Goal: Task Accomplishment & Management: Use online tool/utility

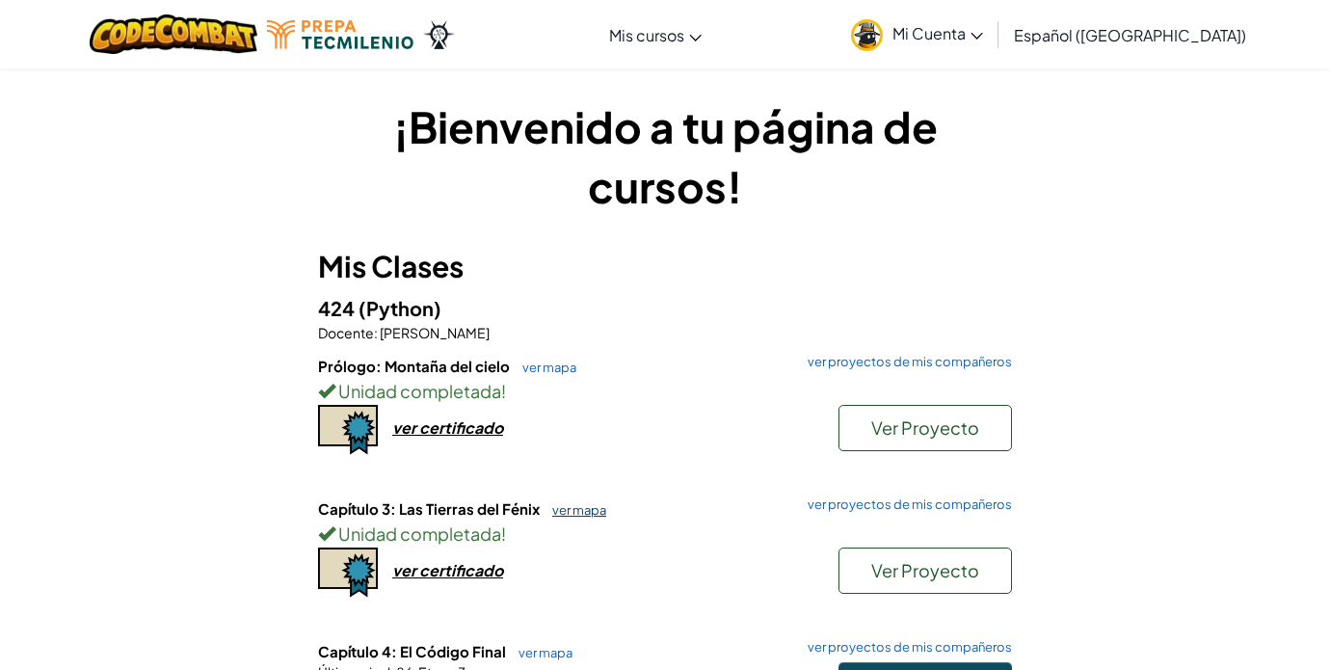
click at [592, 515] on link "ver mapa" at bounding box center [575, 509] width 64 height 15
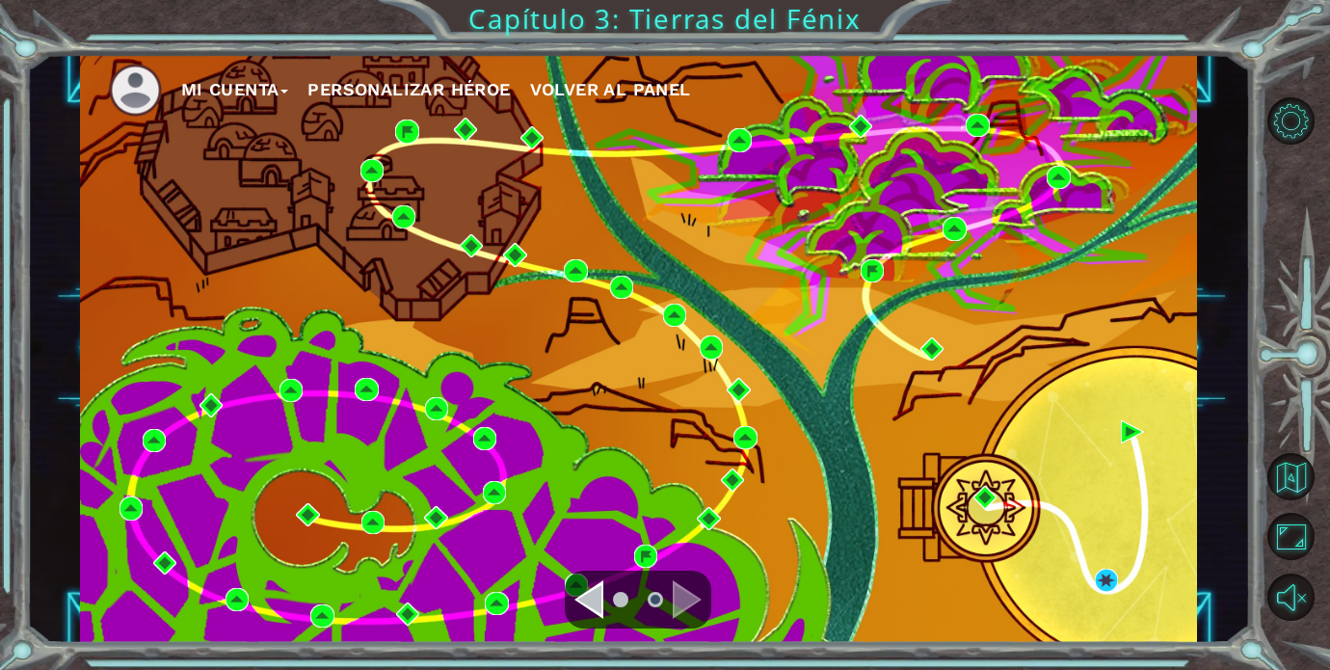
click at [596, 591] on div "Navigate to the previous page" at bounding box center [588, 599] width 29 height 39
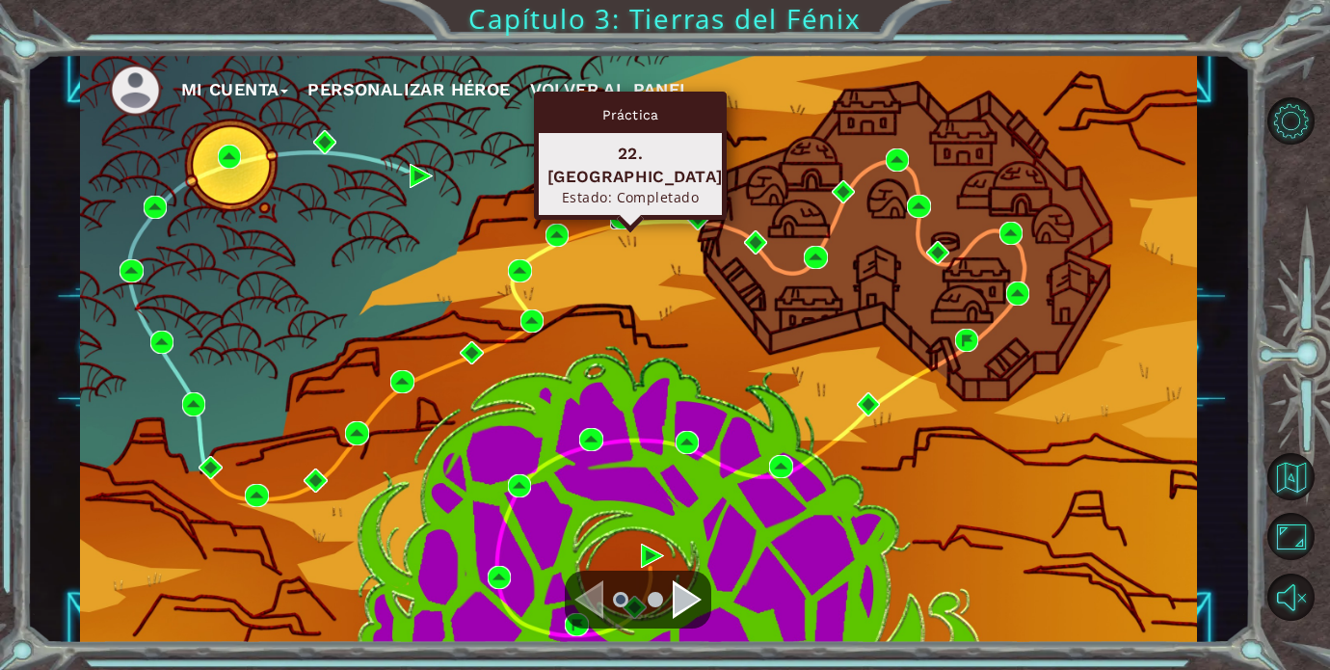
click at [625, 214] on img at bounding box center [621, 217] width 23 height 23
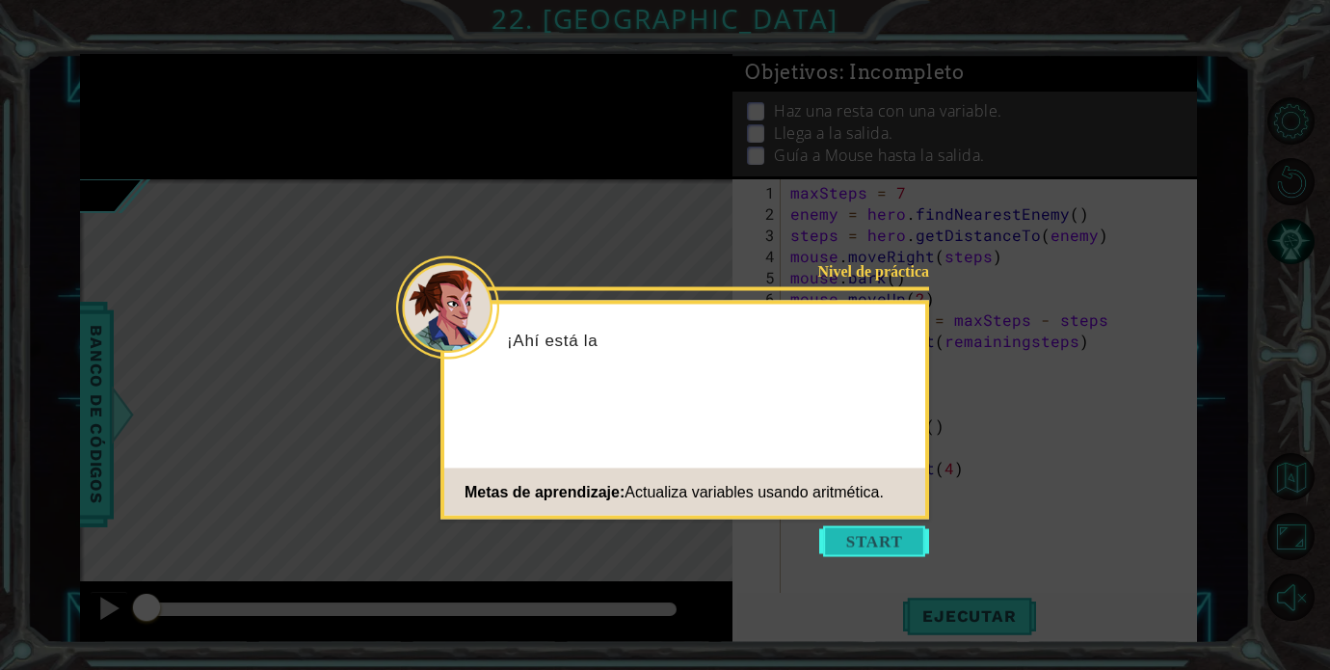
click at [846, 551] on button "Start" at bounding box center [874, 541] width 110 height 31
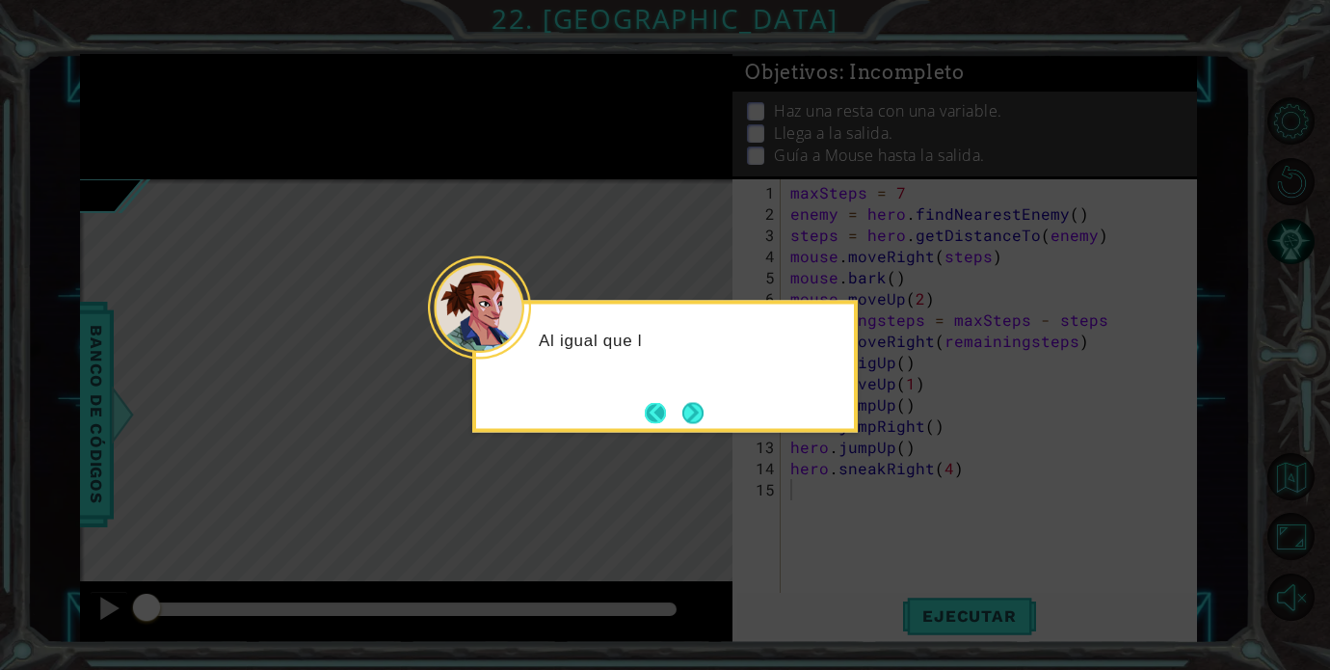
click at [672, 420] on button "Back" at bounding box center [664, 412] width 38 height 21
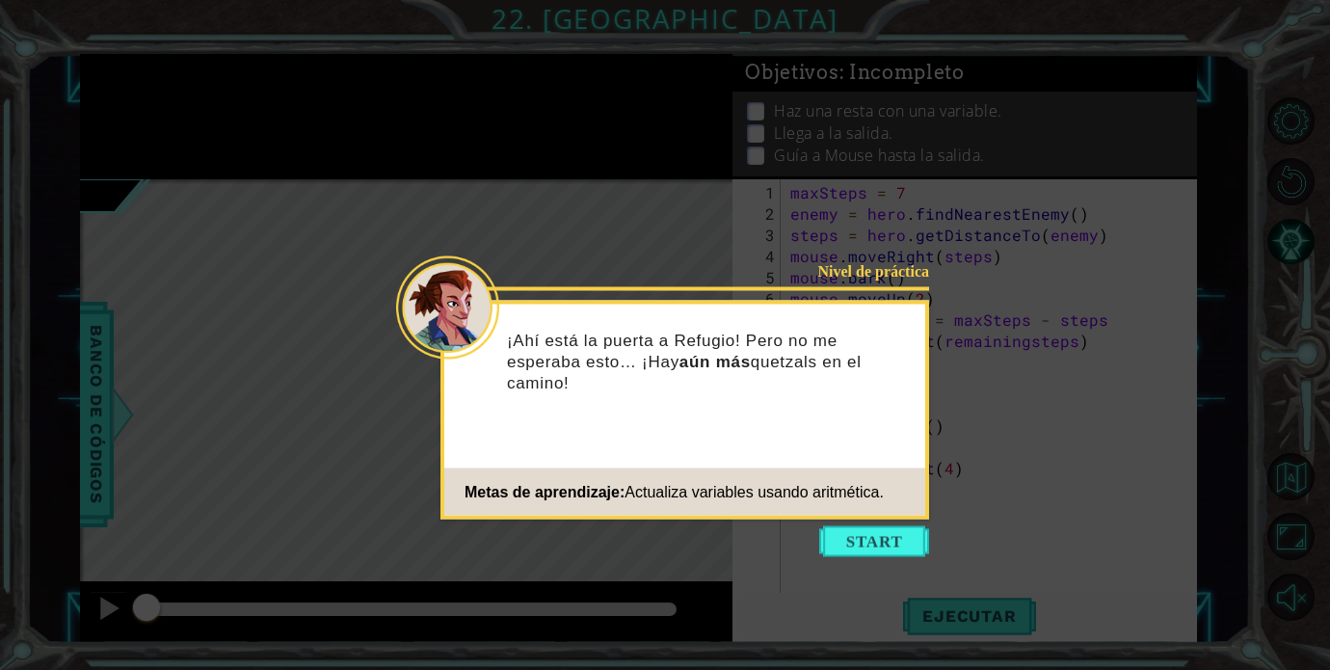
click at [853, 558] on icon at bounding box center [665, 335] width 1330 height 670
click at [853, 551] on button "Start" at bounding box center [874, 541] width 110 height 31
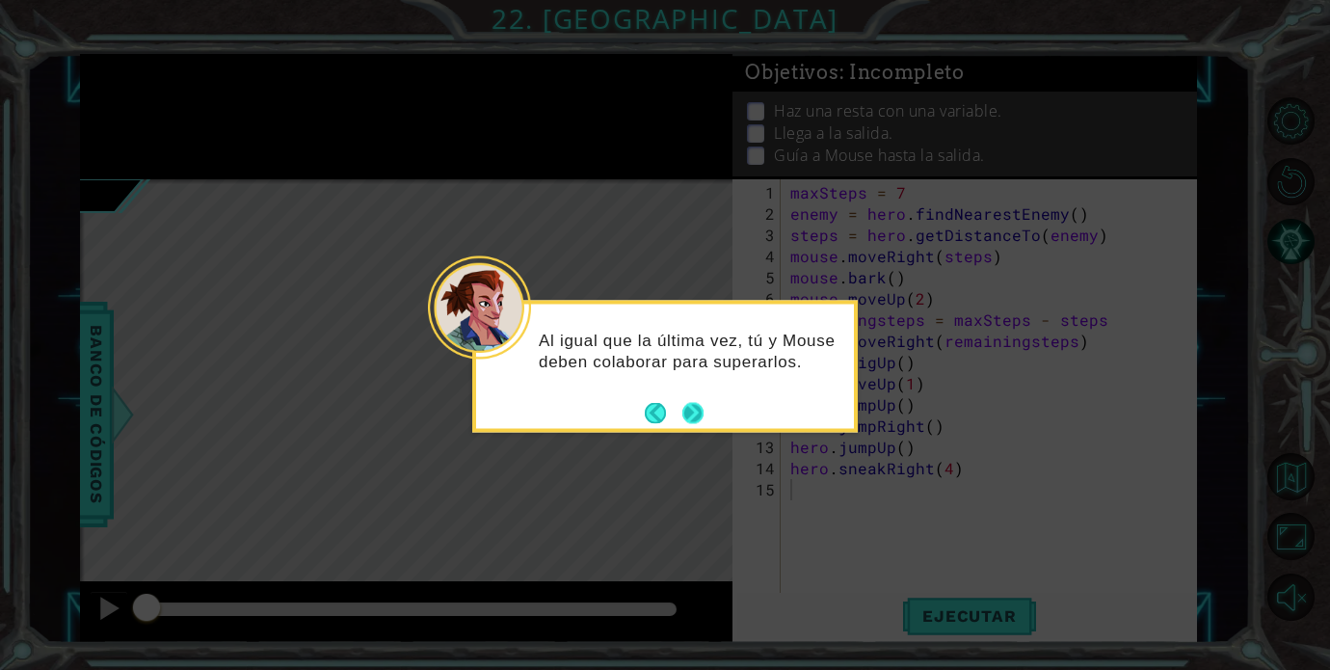
click at [693, 411] on button "Next" at bounding box center [693, 413] width 22 height 22
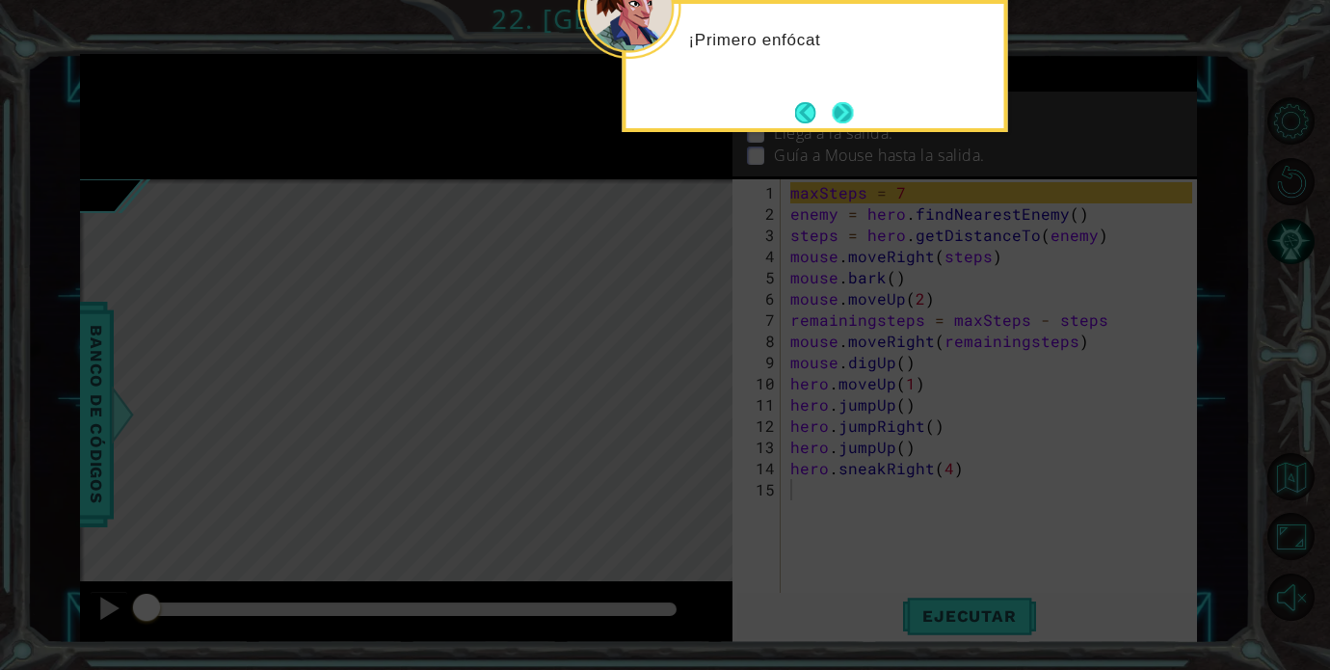
click at [841, 101] on button "Next" at bounding box center [843, 112] width 22 height 22
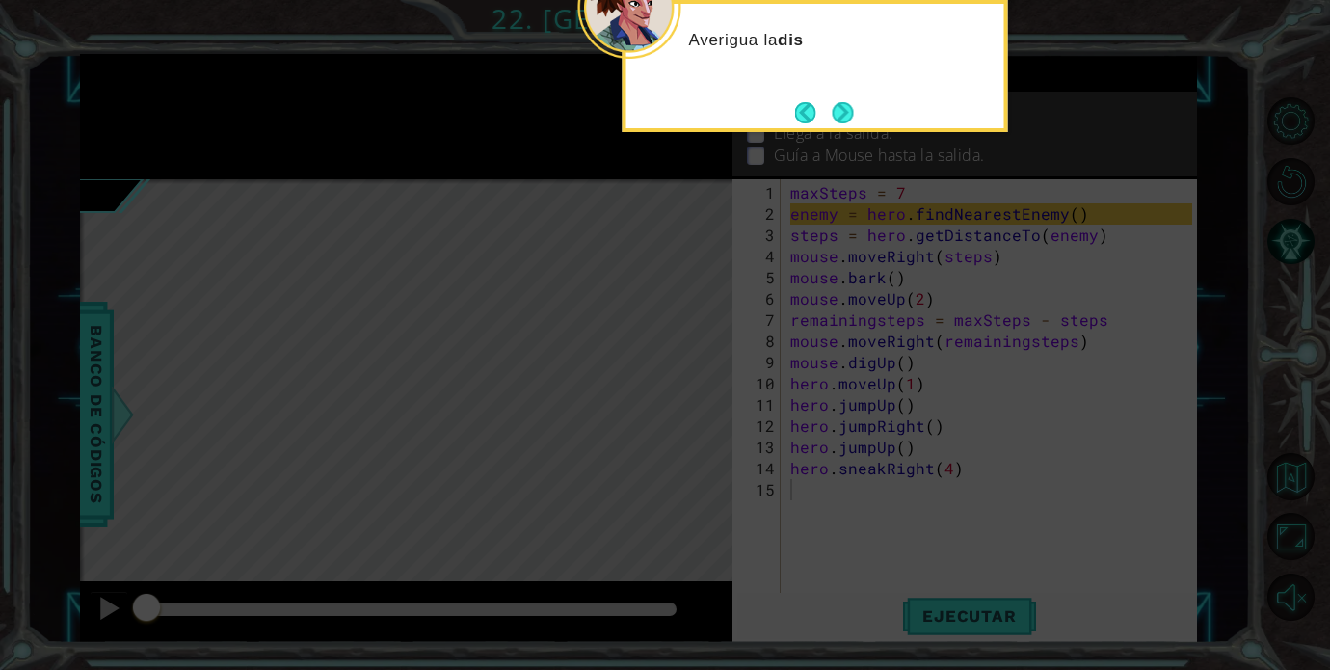
click at [840, 93] on div "Averigua la dis" at bounding box center [814, 66] width 385 height 132
click at [841, 98] on button "Next" at bounding box center [843, 112] width 30 height 30
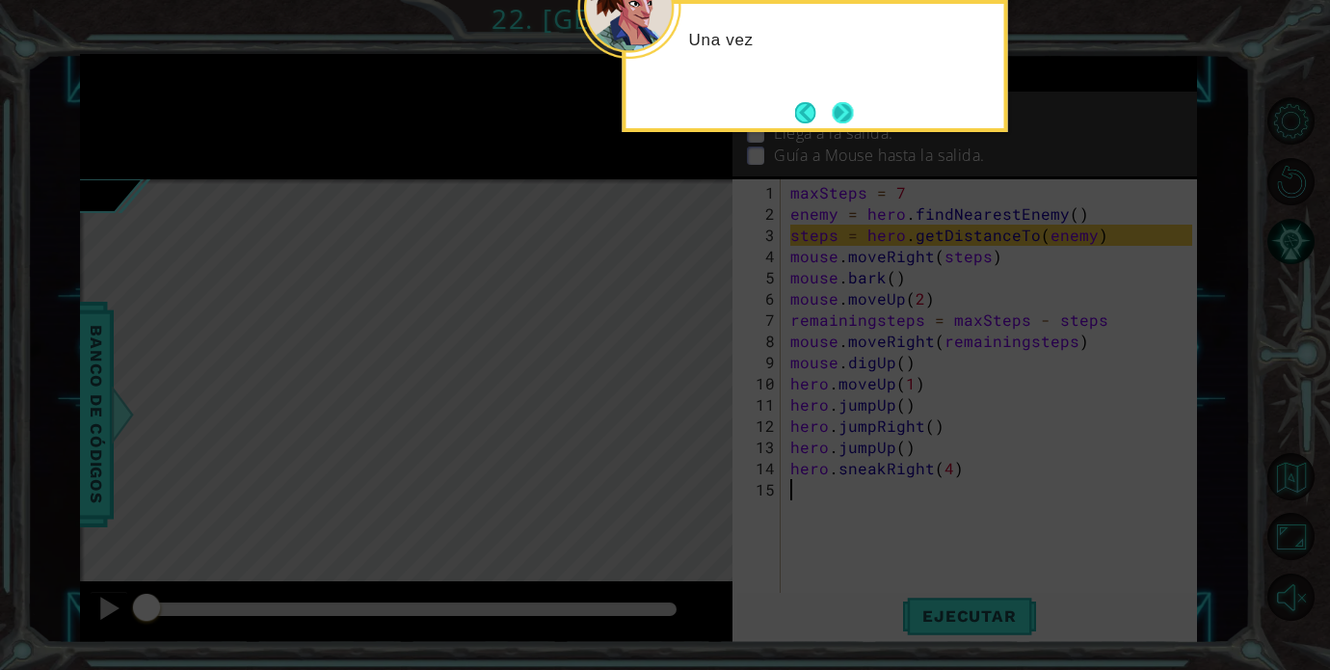
click at [841, 124] on button "Next" at bounding box center [843, 112] width 23 height 23
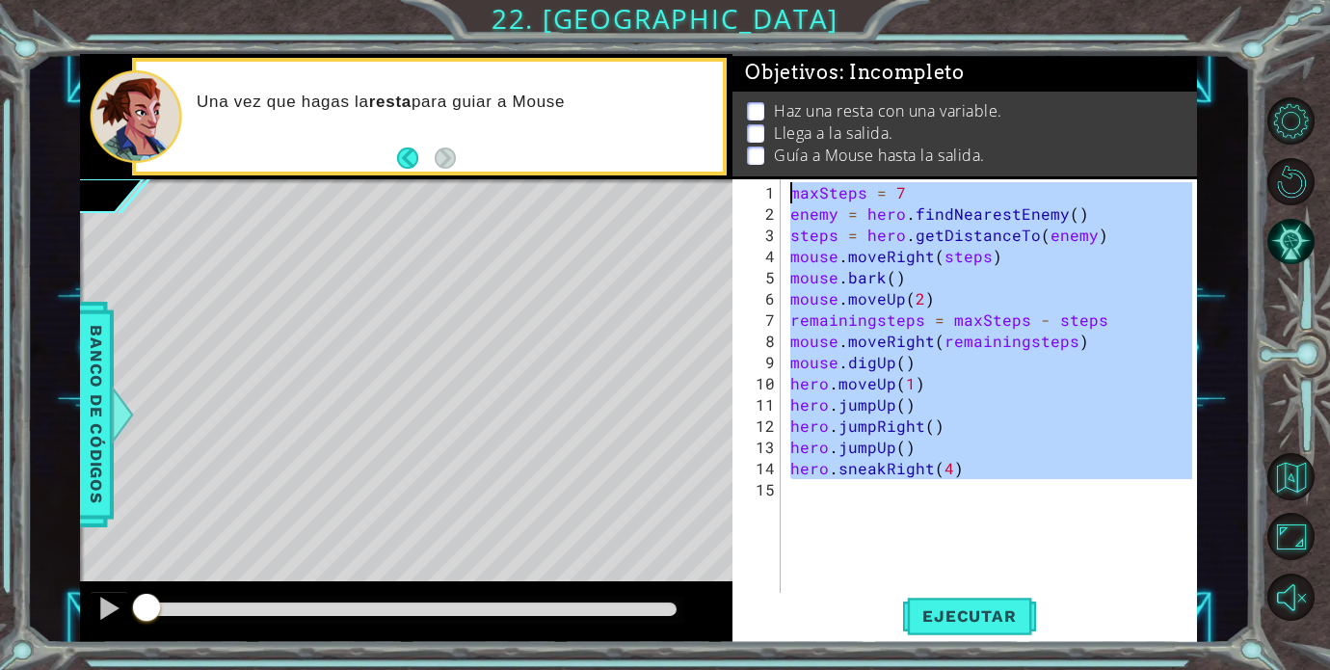
drag, startPoint x: 970, startPoint y: 500, endPoint x: 772, endPoint y: 197, distance: 362.7
click at [770, 195] on div "1 2 3 4 5 6 7 8 9 10 11 12 13 14 15 maxSteps = 7 enemy = hero . findNearestEnem…" at bounding box center [962, 391] width 460 height 424
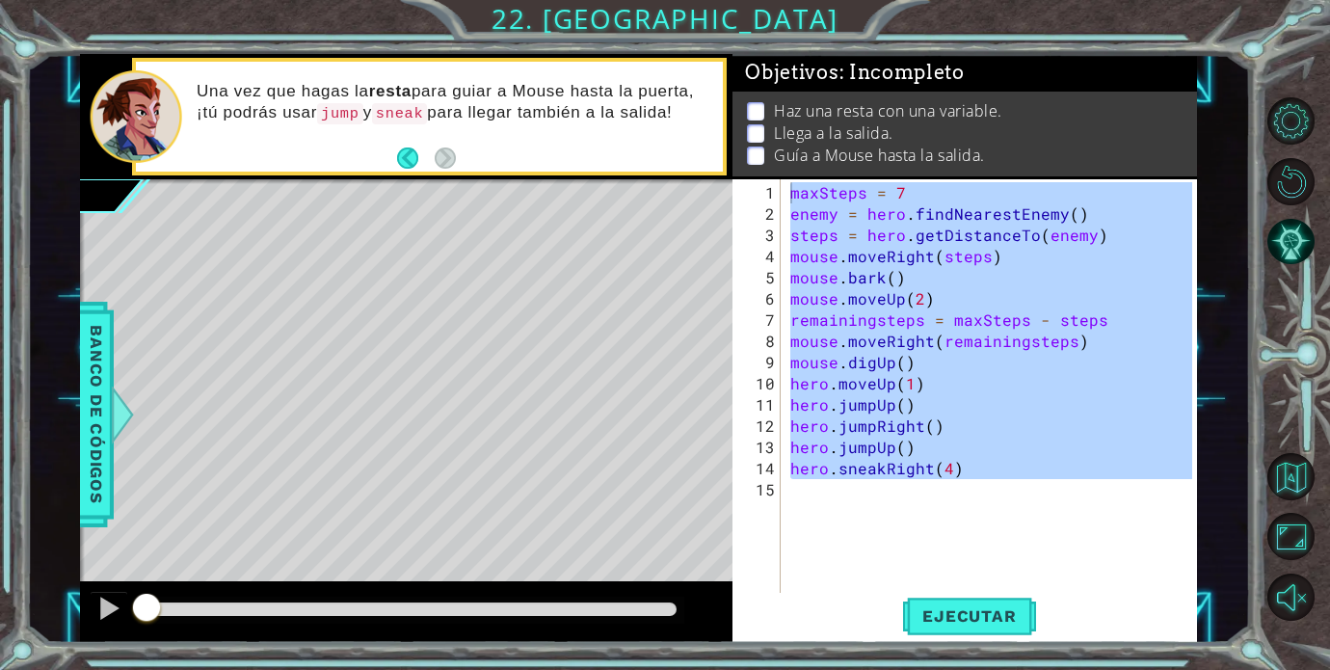
click at [940, 640] on div "maxSteps = 7 enemy = hero.findNearestEnemy() 1 2 3 4 5 6 7 8 9 10 11 12 13 14 1…" at bounding box center [964, 410] width 464 height 463
type textarea "maxSteps = 7"
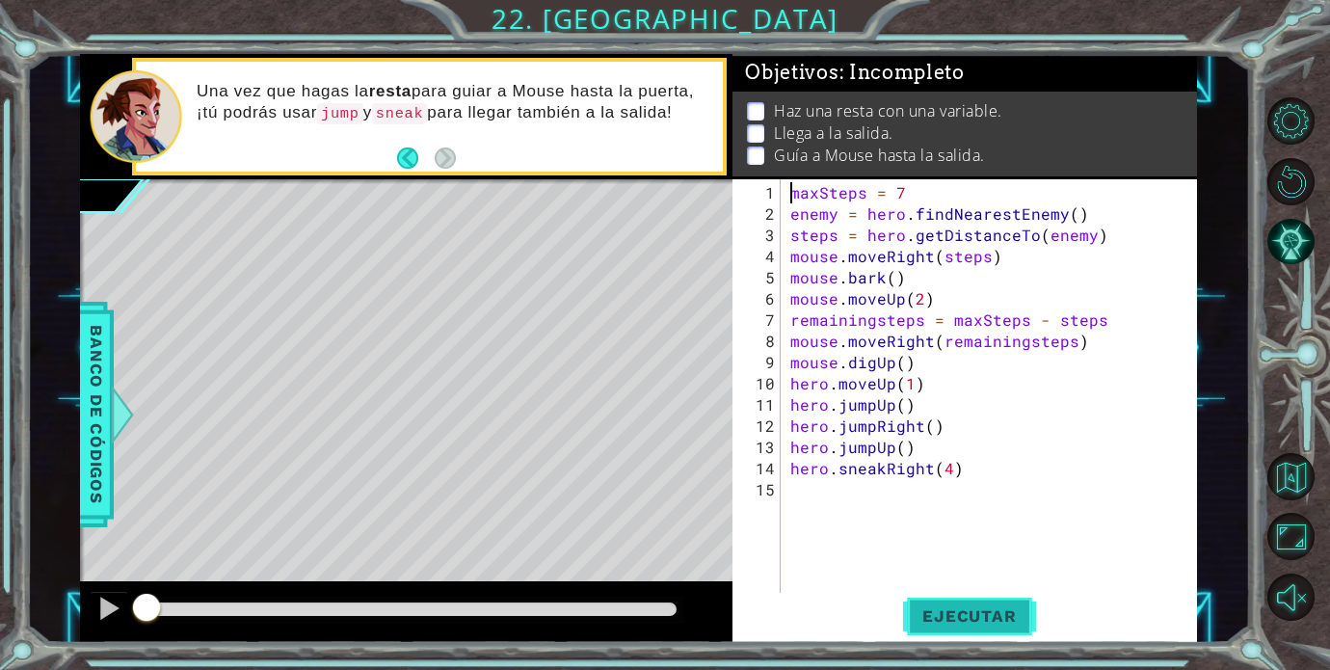
click at [940, 628] on button "Ejecutar" at bounding box center [969, 616] width 132 height 46
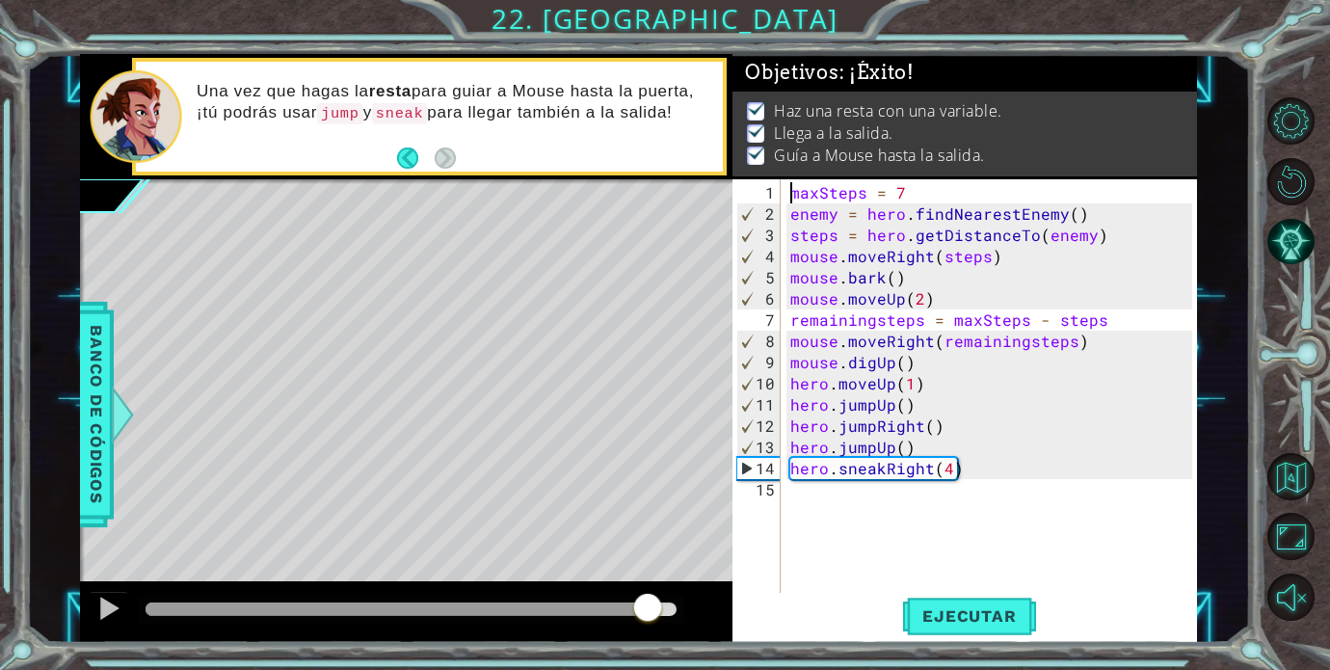
drag, startPoint x: 645, startPoint y: 612, endPoint x: 707, endPoint y: 612, distance: 62.6
click at [707, 612] on div at bounding box center [406, 612] width 653 height 62
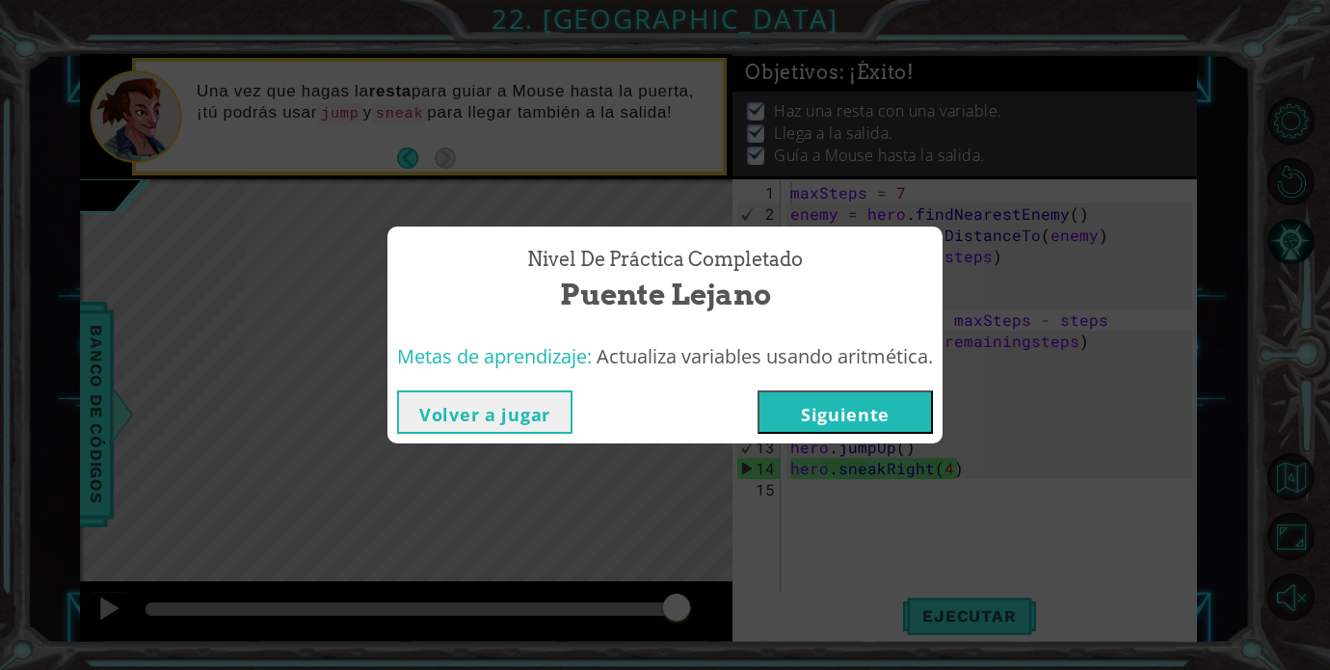
click at [829, 406] on button "Siguiente" at bounding box center [844, 411] width 175 height 43
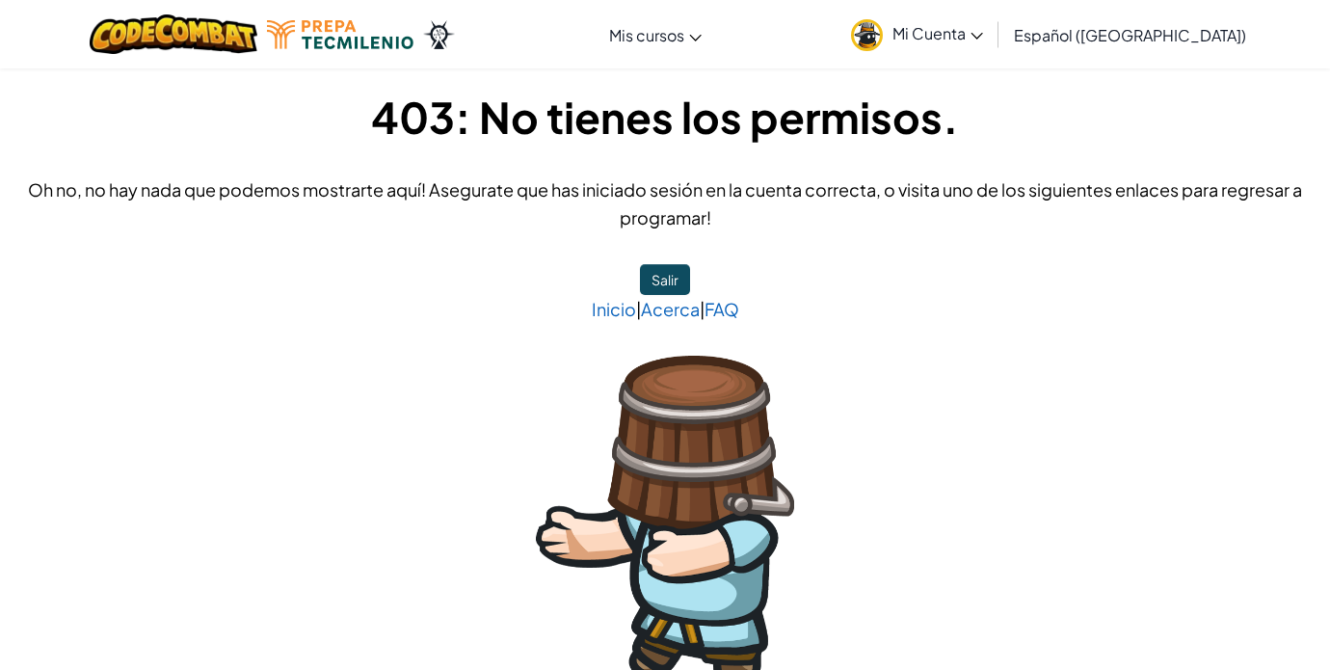
click at [950, 34] on span "Mi Cuenta" at bounding box center [937, 33] width 91 height 20
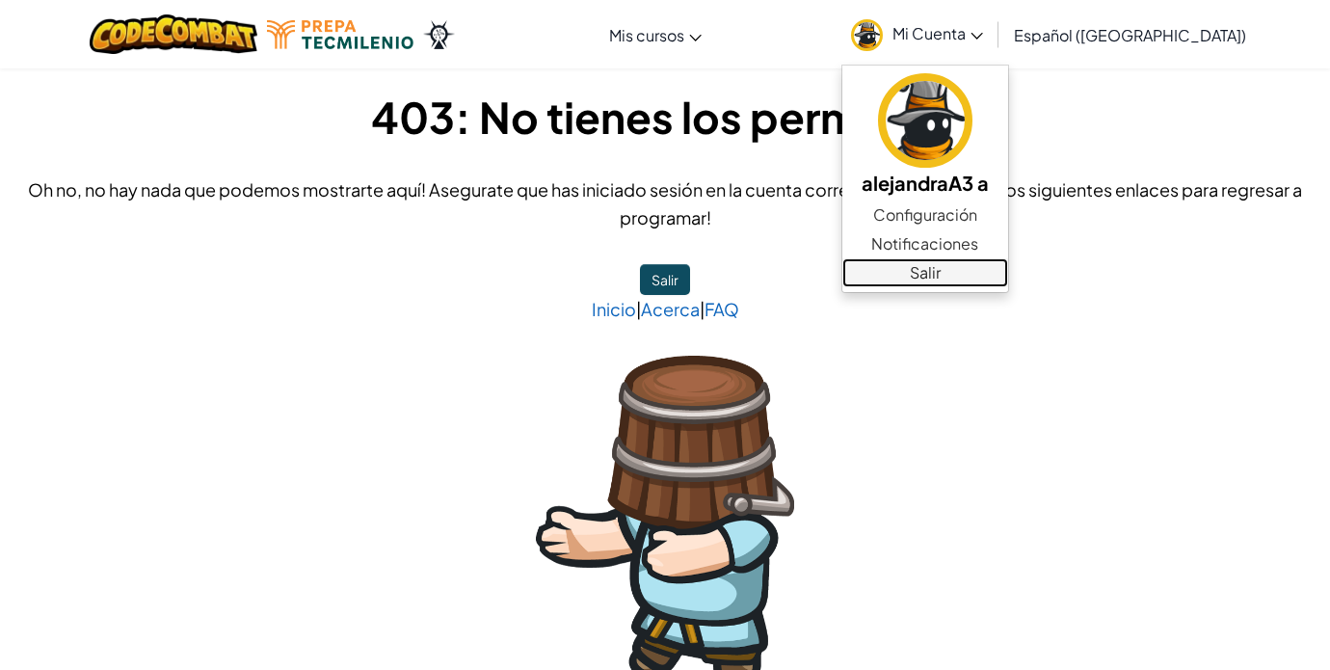
click at [973, 280] on link "Salir" at bounding box center [925, 272] width 166 height 29
